Goal: Task Accomplishment & Management: Manage account settings

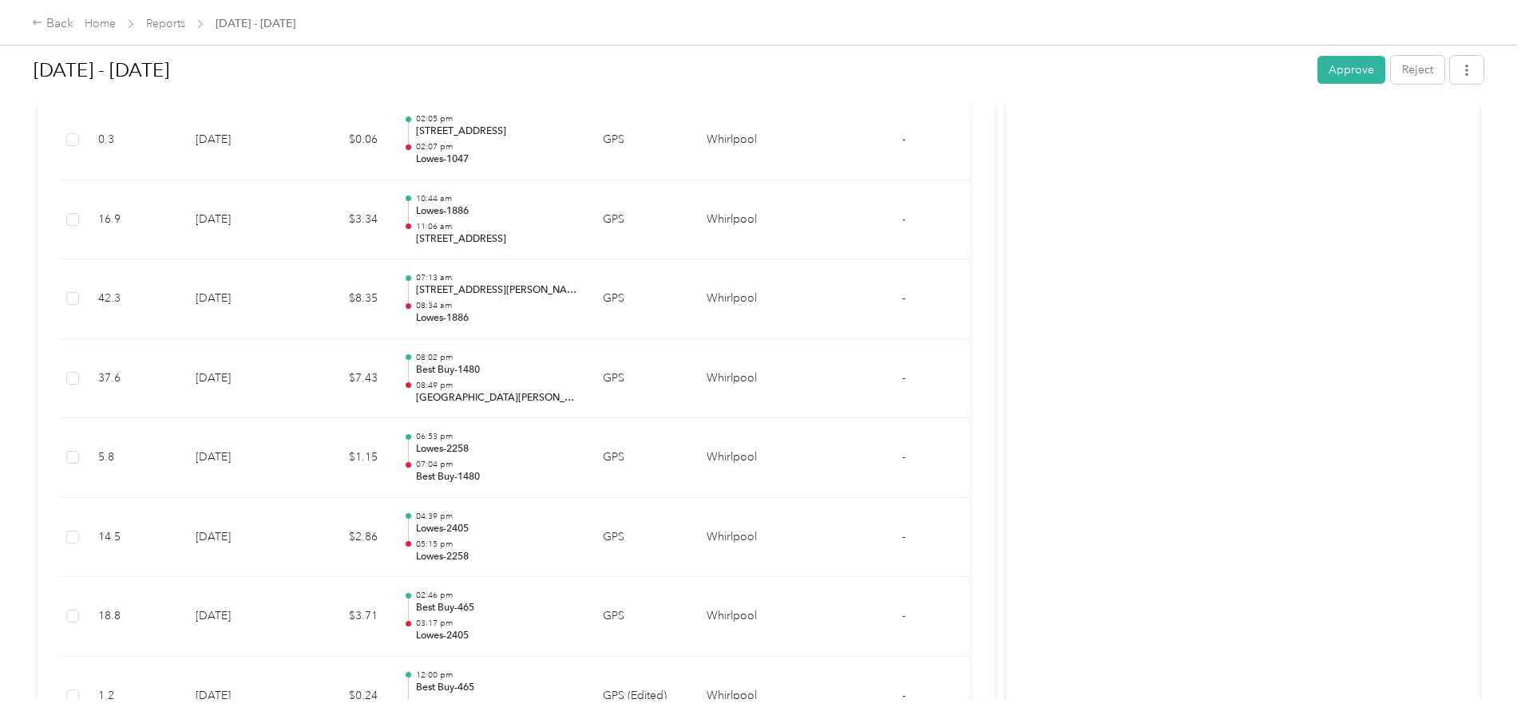
scroll to position [1517, 0]
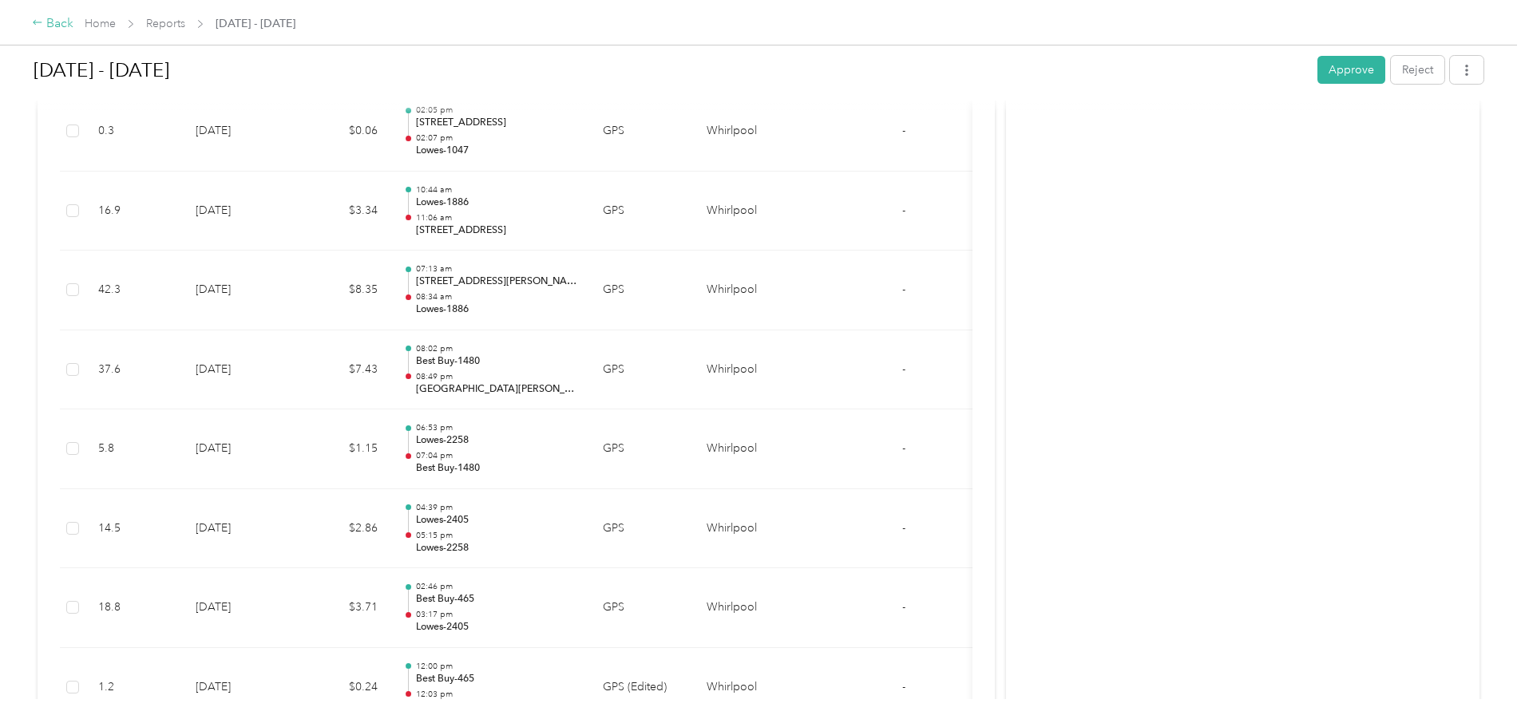
click at [73, 27] on div "Back" at bounding box center [53, 23] width 42 height 19
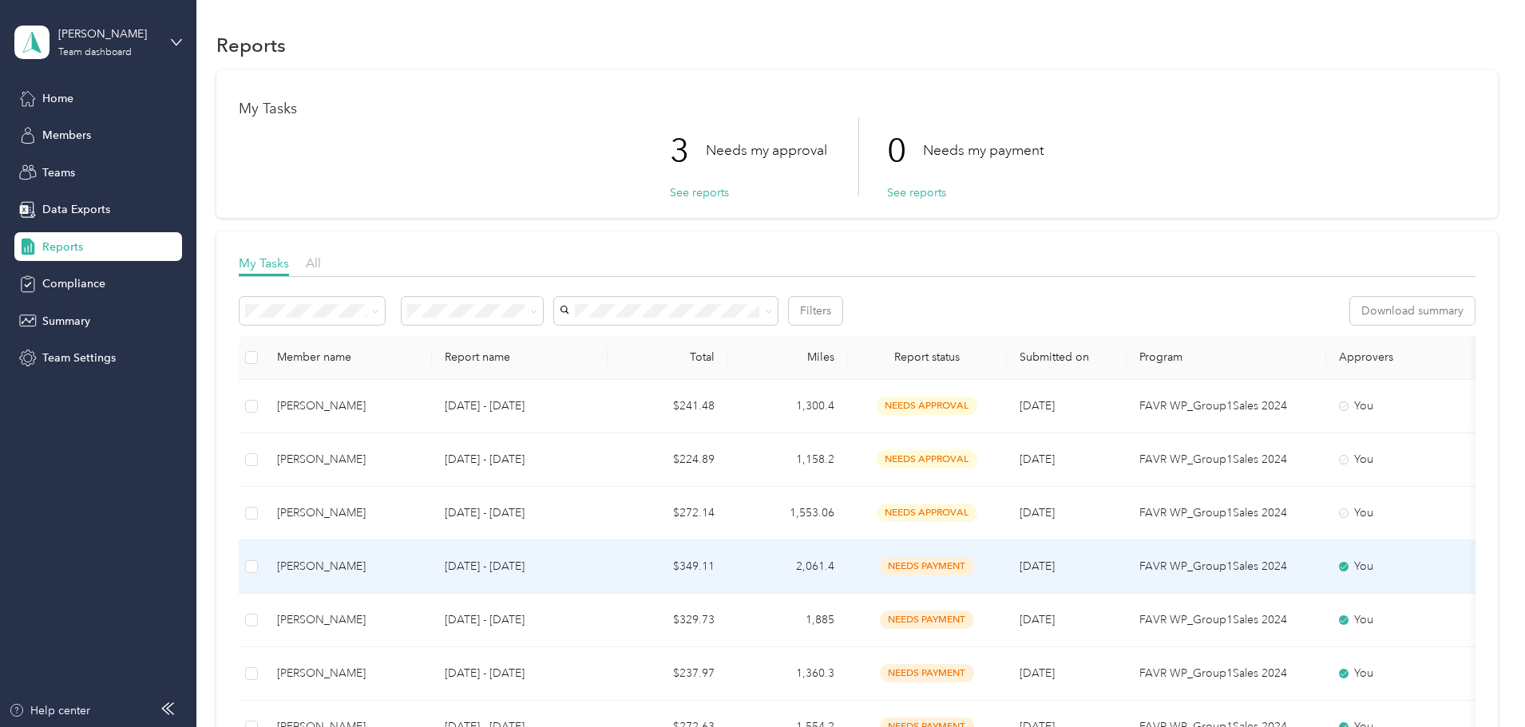
scroll to position [80, 0]
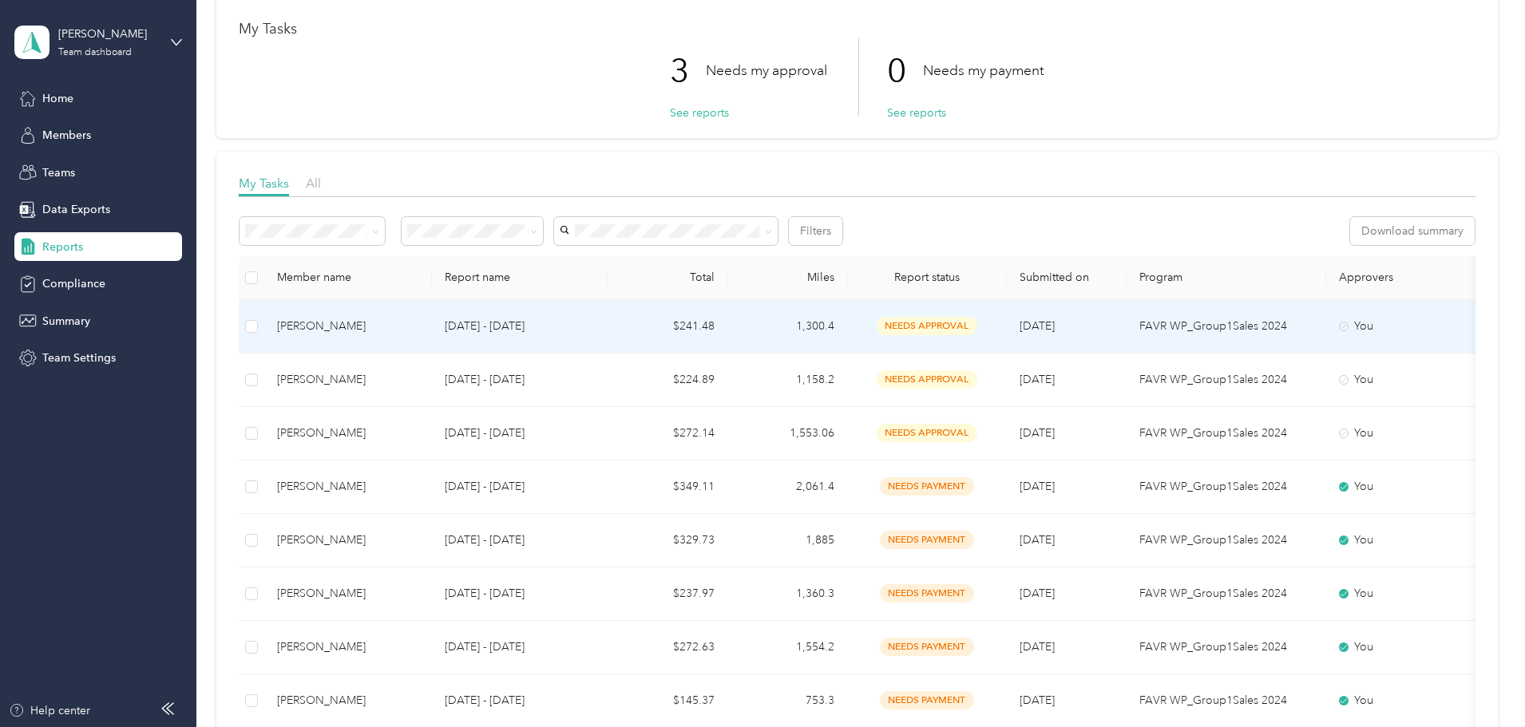
click at [726, 340] on td "$241.48" at bounding box center [668, 326] width 120 height 53
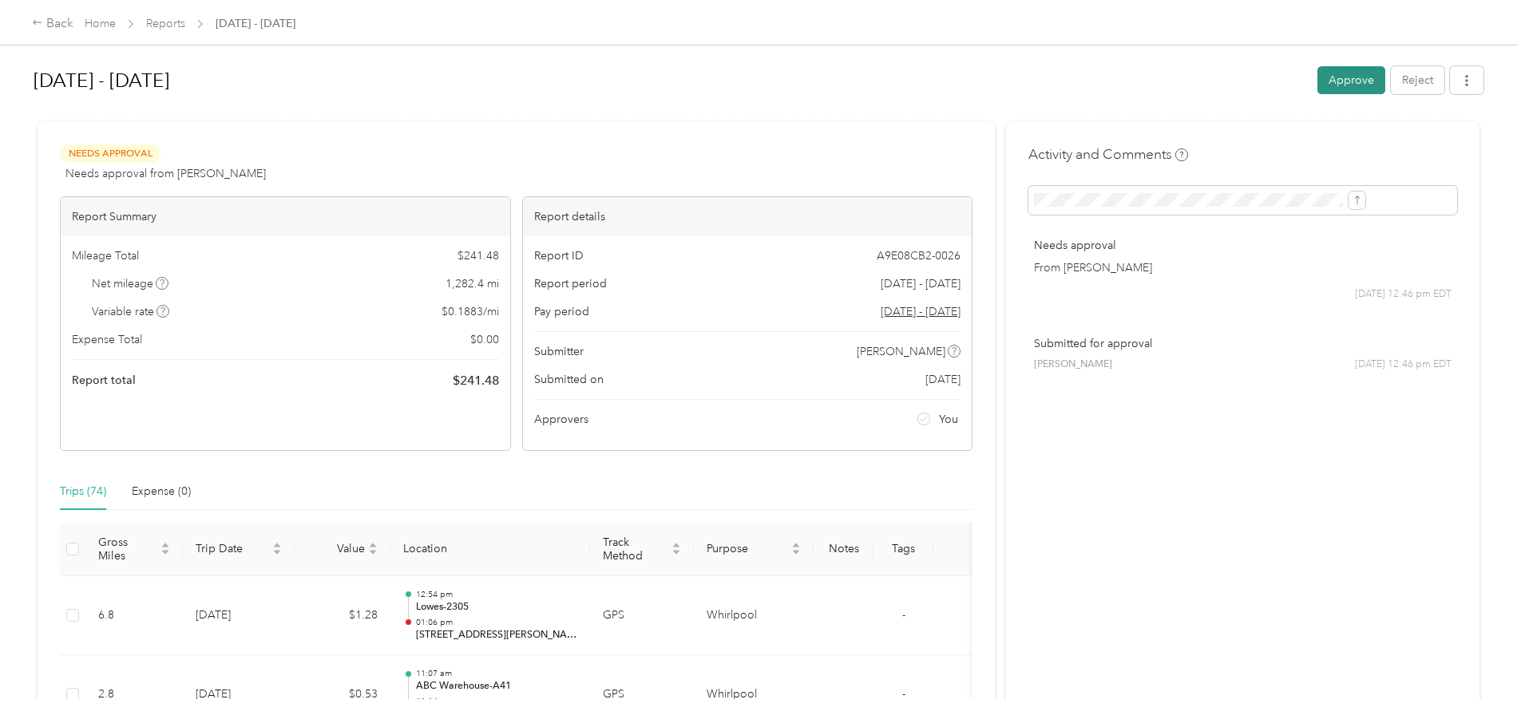
click at [1317, 84] on button "Approve" at bounding box center [1351, 80] width 68 height 28
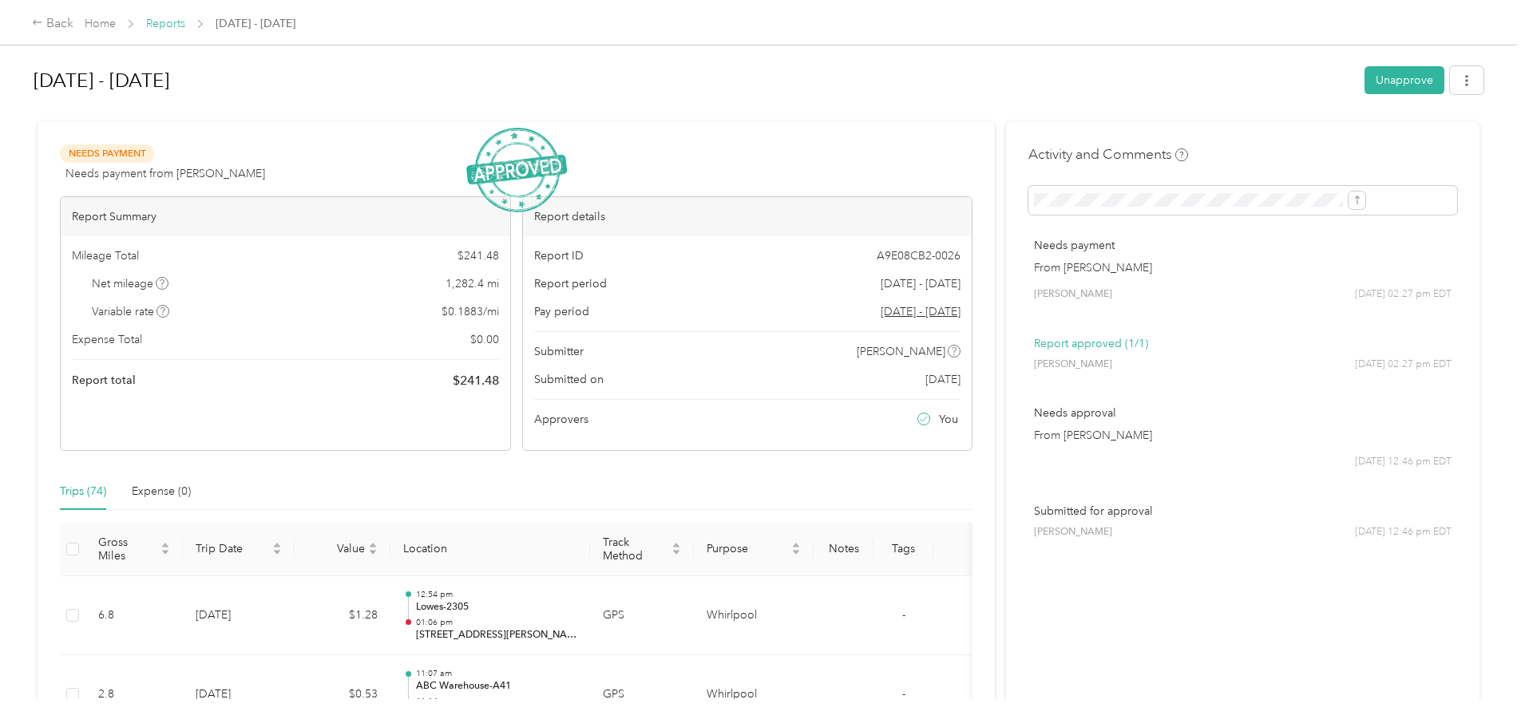
click at [185, 23] on link "Reports" at bounding box center [165, 24] width 39 height 14
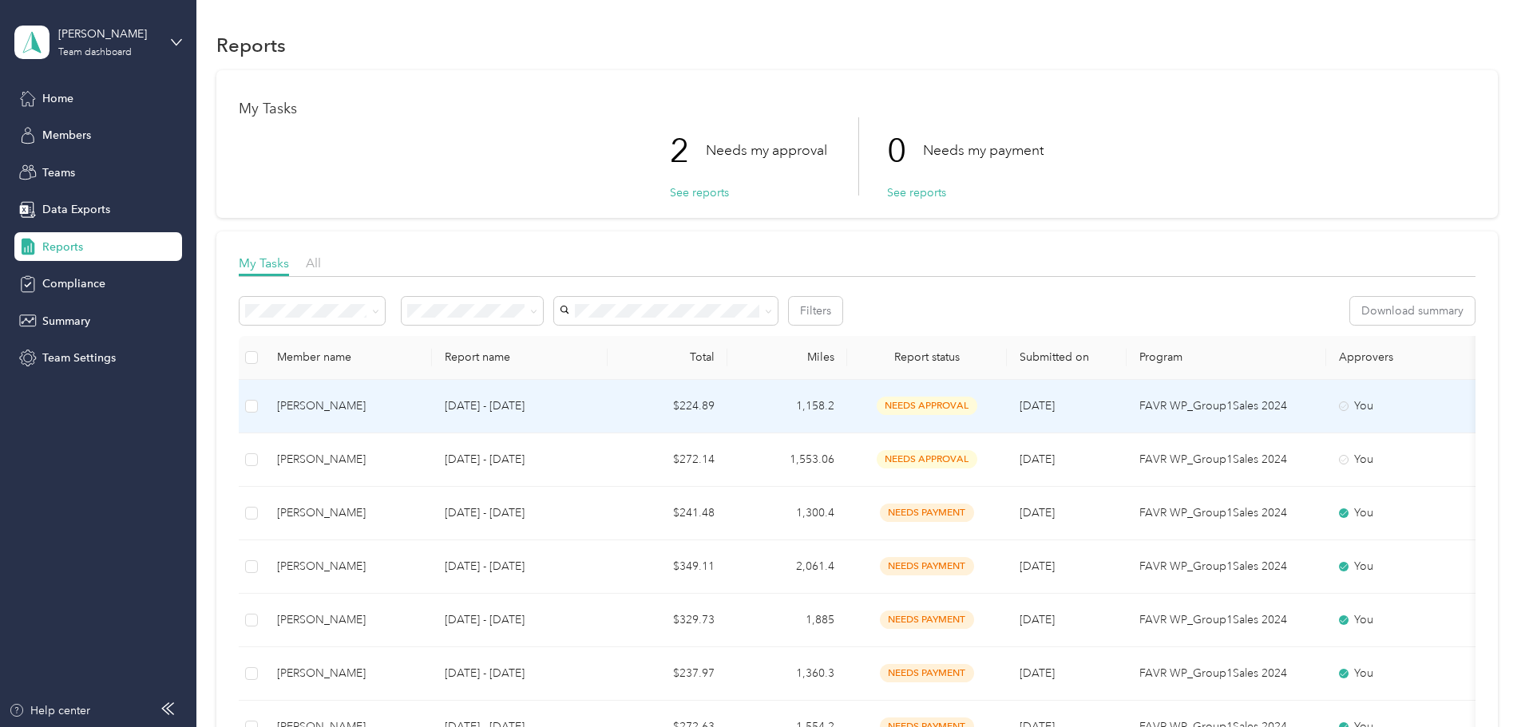
click at [727, 416] on td "$224.89" at bounding box center [668, 406] width 120 height 53
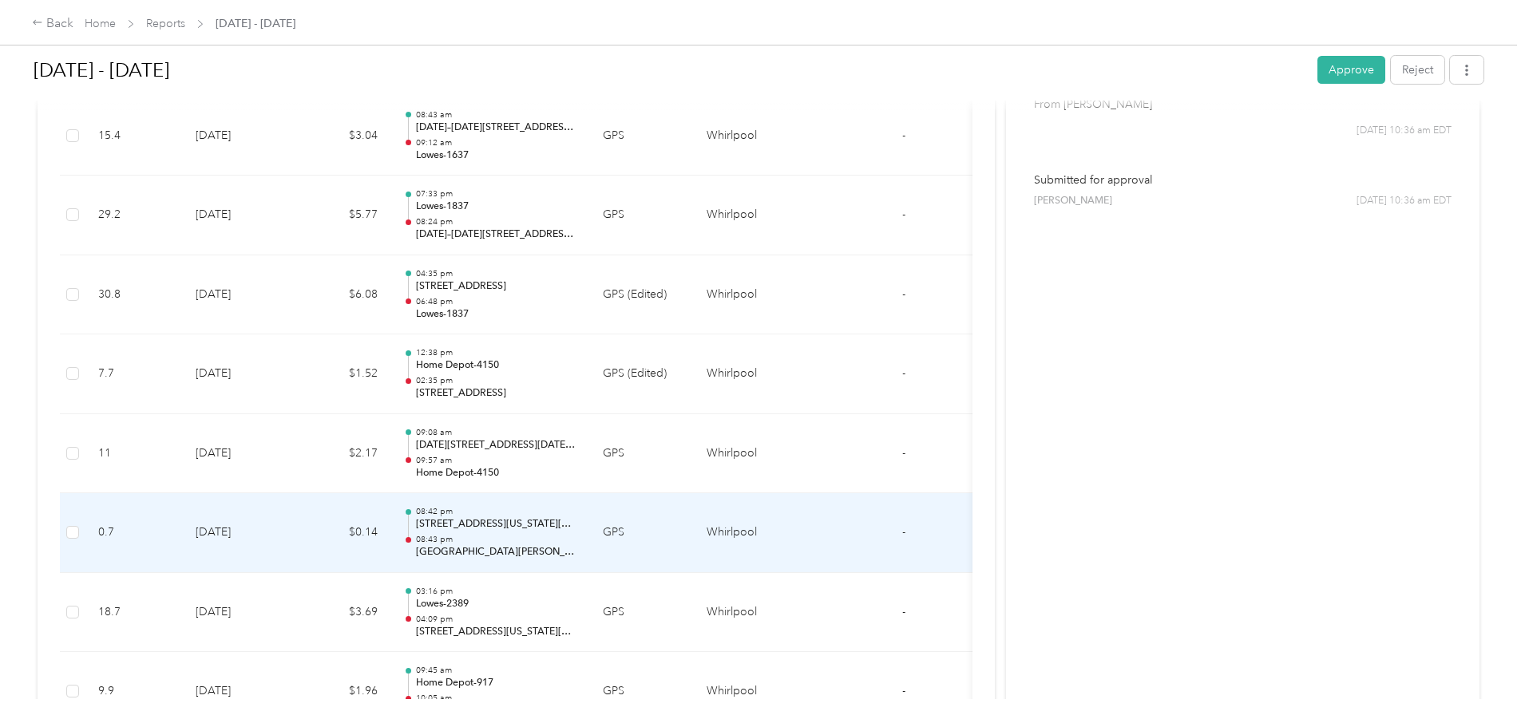
scroll to position [719, 0]
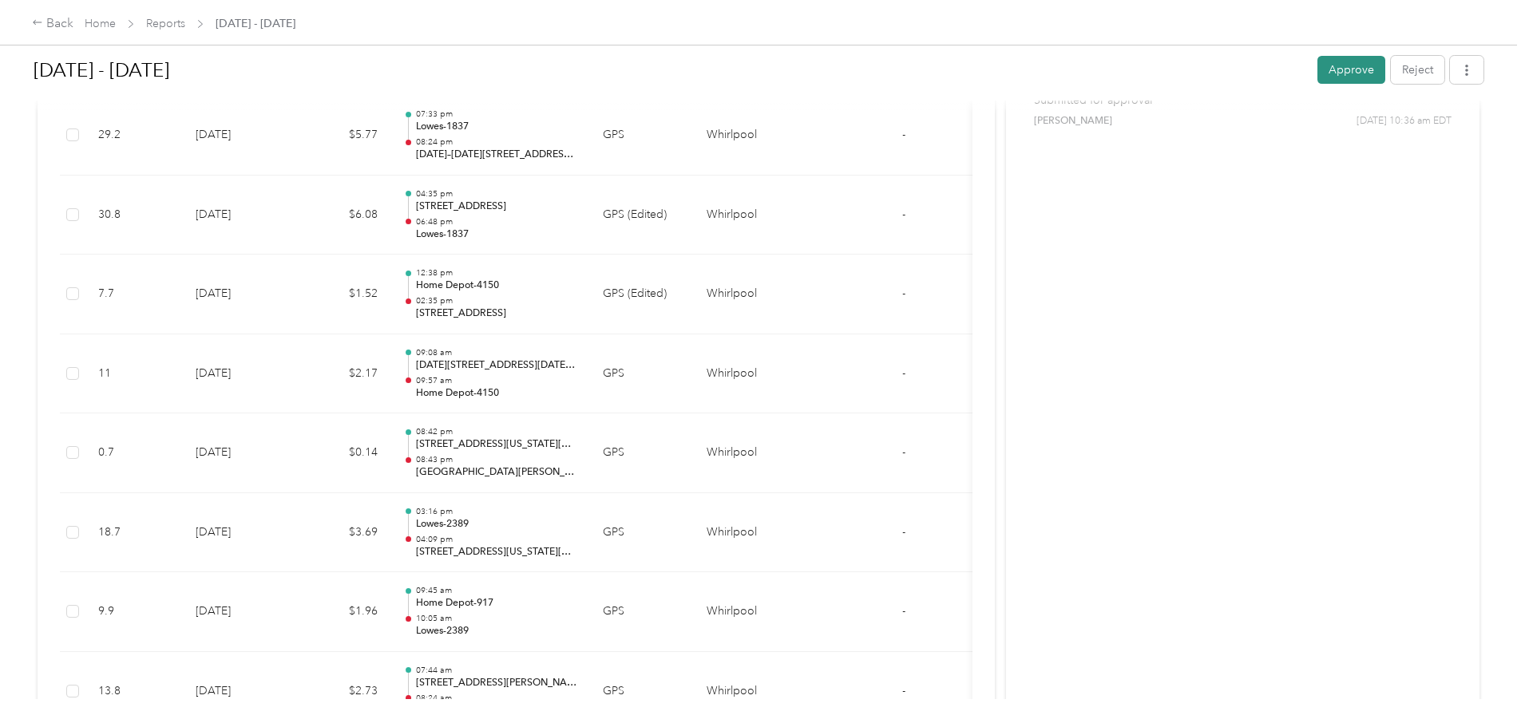
click at [1317, 65] on button "Approve" at bounding box center [1351, 70] width 68 height 28
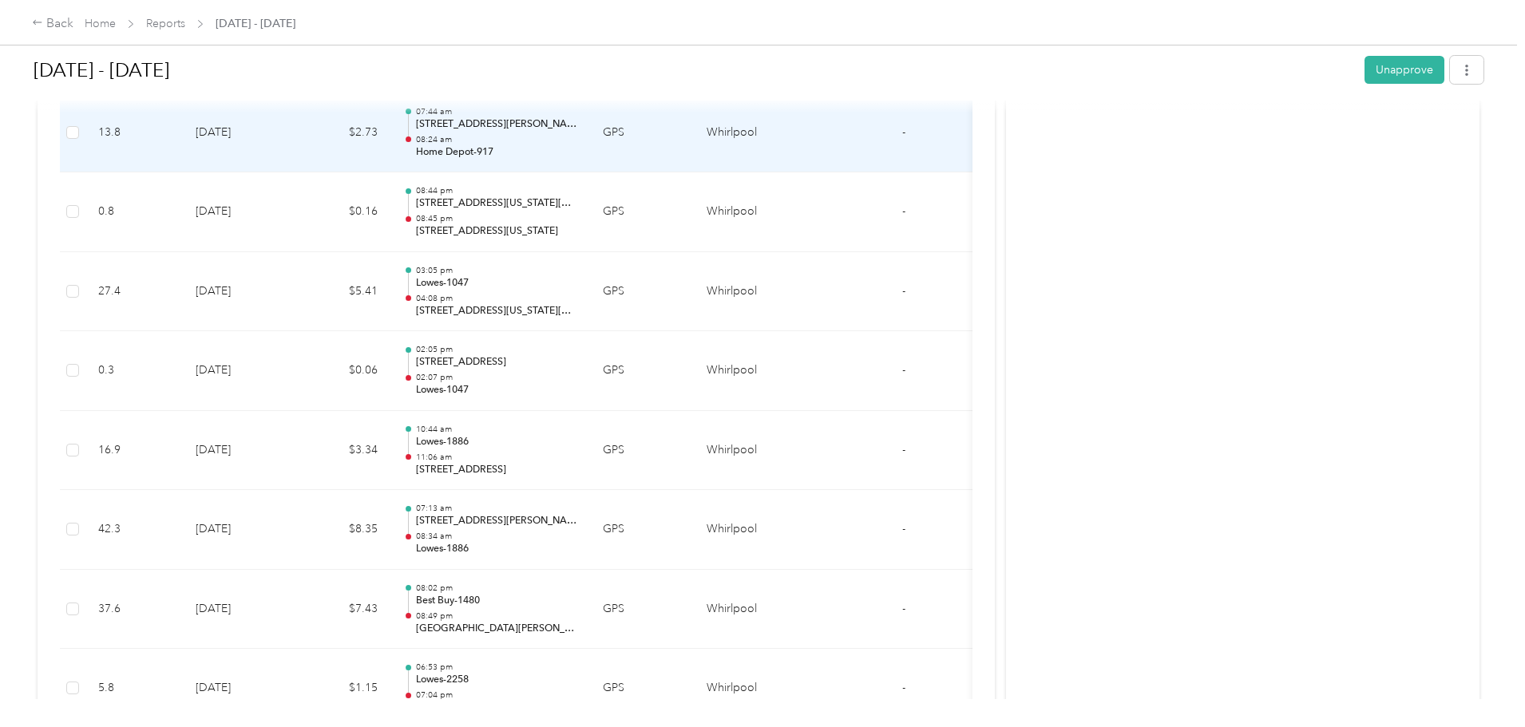
scroll to position [1677, 0]
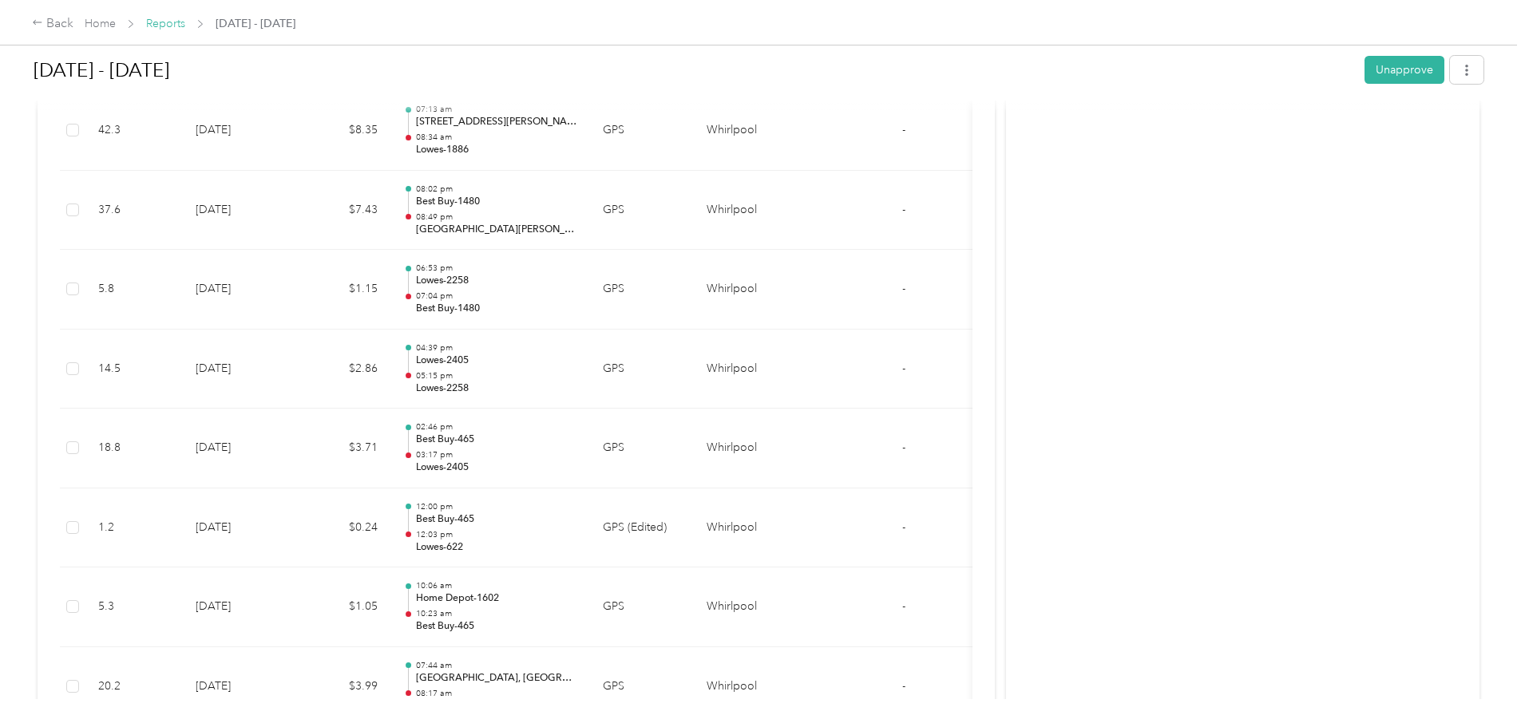
click at [185, 21] on link "Reports" at bounding box center [165, 24] width 39 height 14
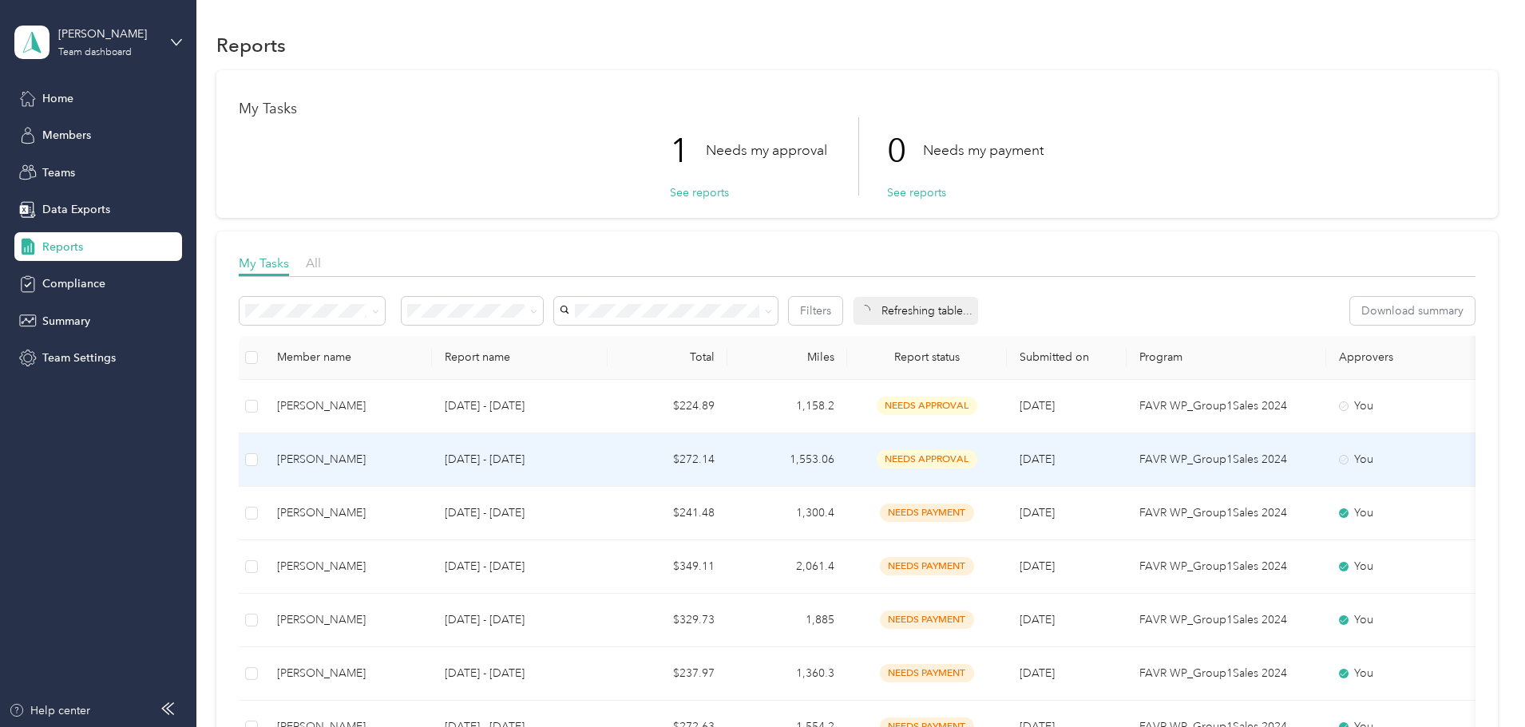
click at [608, 459] on td "[DATE] - [DATE]" at bounding box center [520, 460] width 176 height 53
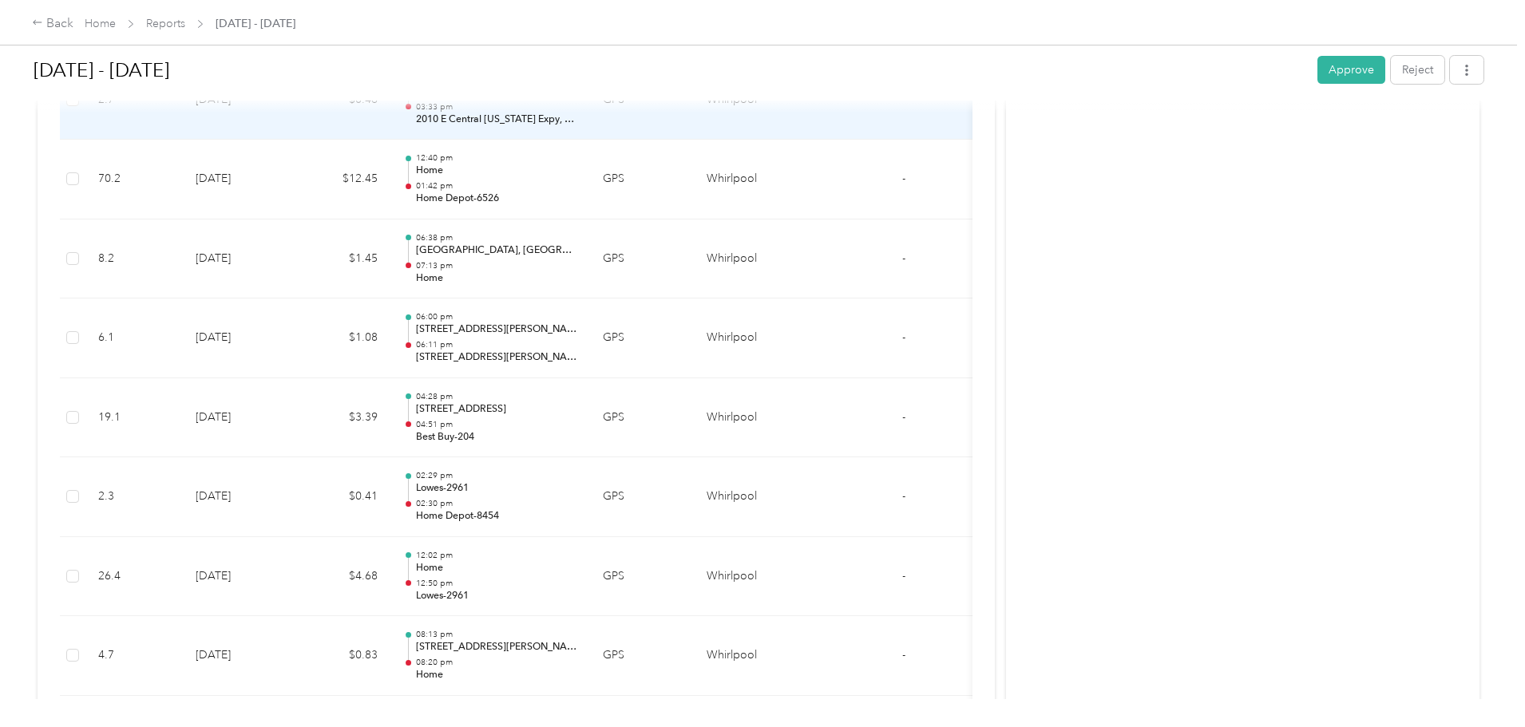
scroll to position [4870, 0]
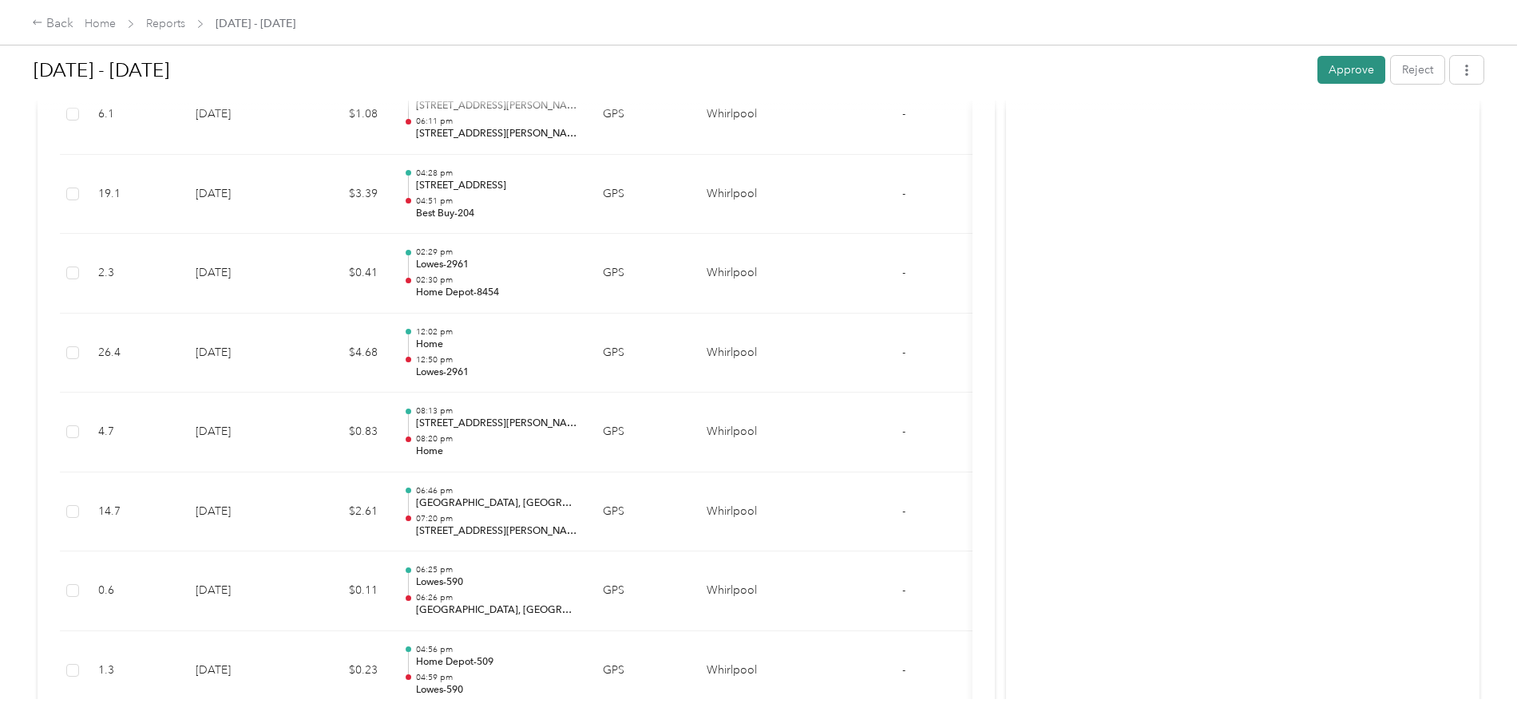
click at [1317, 71] on button "Approve" at bounding box center [1351, 70] width 68 height 28
